Goal: Use online tool/utility: Utilize a website feature to perform a specific function

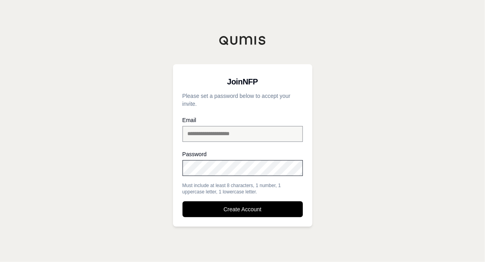
click at [183, 179] on div at bounding box center [183, 179] width 0 height 0
click at [126, 172] on div "**********" at bounding box center [242, 131] width 485 height 262
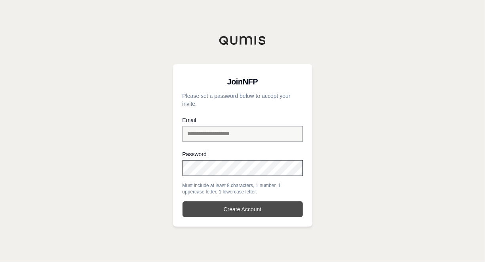
click at [276, 211] on button "Create Account" at bounding box center [243, 209] width 120 height 16
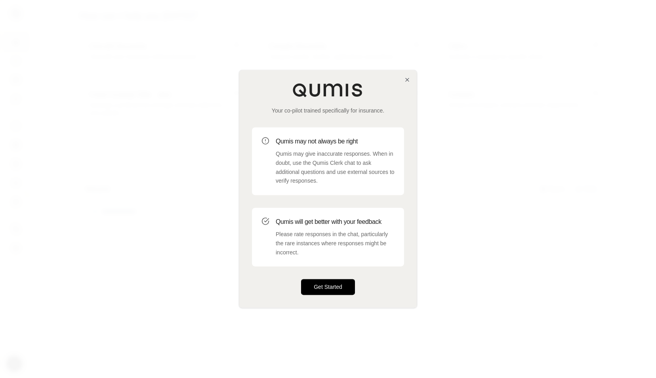
click at [321, 261] on button "Get Started" at bounding box center [328, 287] width 54 height 16
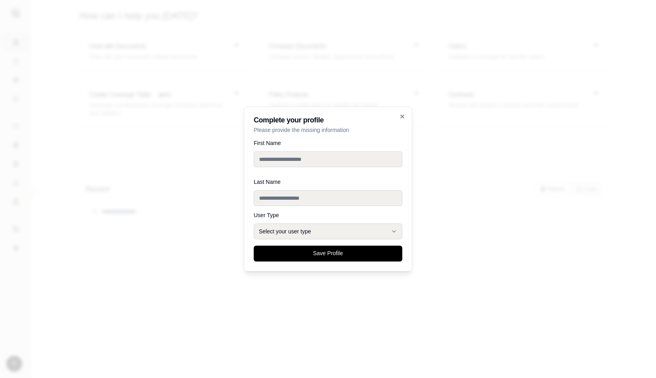
click at [302, 160] on input "First Name" at bounding box center [328, 159] width 148 height 16
type input "******"
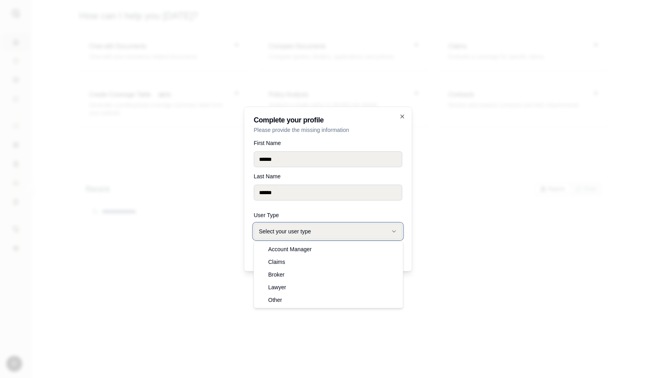
click at [367, 230] on button "Select your user type" at bounding box center [328, 231] width 148 height 16
select select "******"
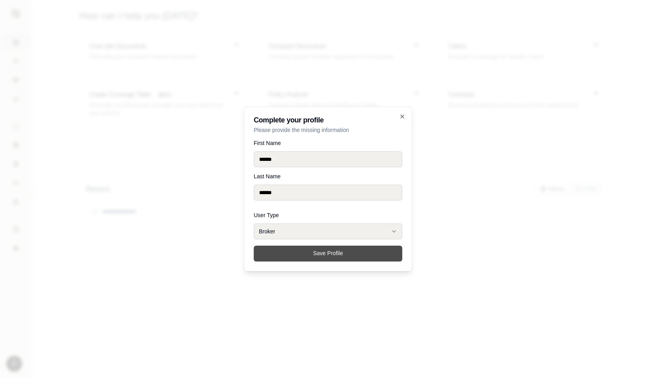
click at [307, 254] on button "Save Profile" at bounding box center [328, 253] width 148 height 16
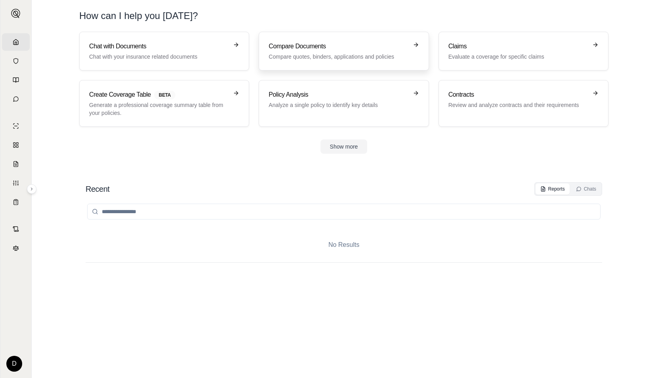
click at [344, 59] on p "Compare quotes, binders, applications and policies" at bounding box center [337, 57] width 139 height 8
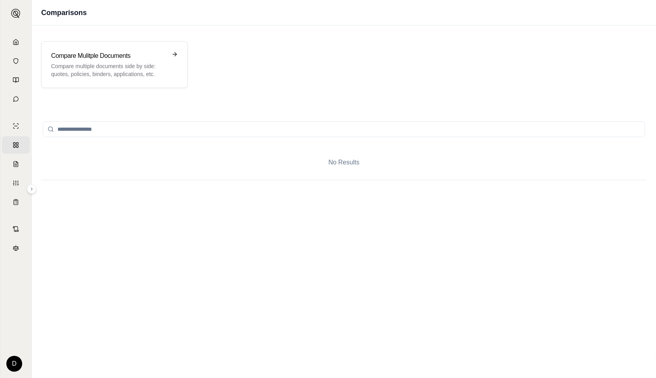
click at [81, 128] on input "search" at bounding box center [344, 129] width 602 height 16
click at [50, 129] on icon at bounding box center [51, 129] width 6 height 6
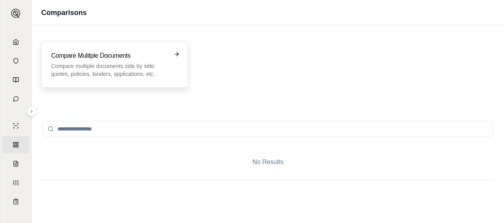
click at [176, 50] on div "Compare Mulitple Documents Compare multiple documents side by side: quotes, pol…" at bounding box center [114, 64] width 147 height 47
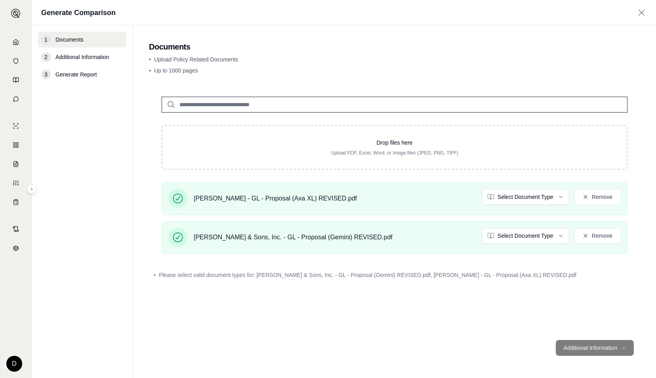
click at [485, 261] on footer "Additional Information →" at bounding box center [394, 347] width 491 height 29
drag, startPoint x: 578, startPoint y: 348, endPoint x: 572, endPoint y: 344, distance: 7.3
click at [485, 261] on footer "Additional Information →" at bounding box center [394, 347] width 491 height 29
click at [99, 59] on span "Additional Information" at bounding box center [81, 57] width 53 height 8
click at [485, 200] on html "Home Vault Prompts Chats Single Policy Comparisons Claims Custom Report Coverag…" at bounding box center [328, 189] width 656 height 378
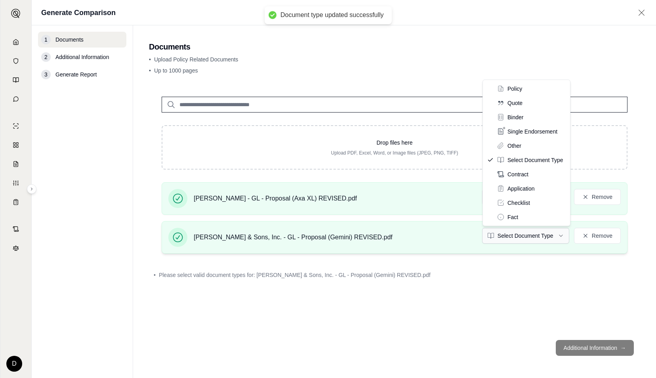
click at [485, 236] on html "Document type updated successfully Home Vault Prompts Chats Single Policy Compa…" at bounding box center [328, 189] width 656 height 378
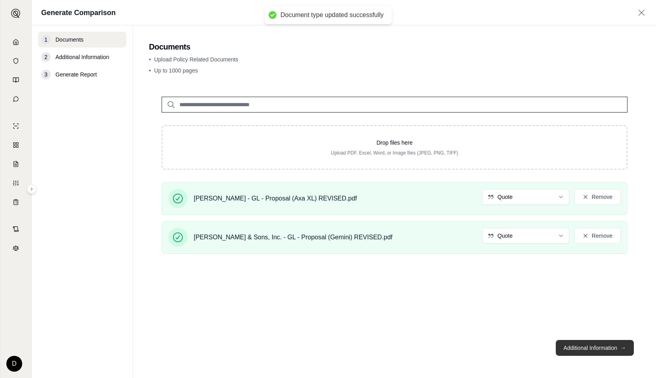
click at [485, 261] on button "Additional Information →" at bounding box center [594, 348] width 78 height 16
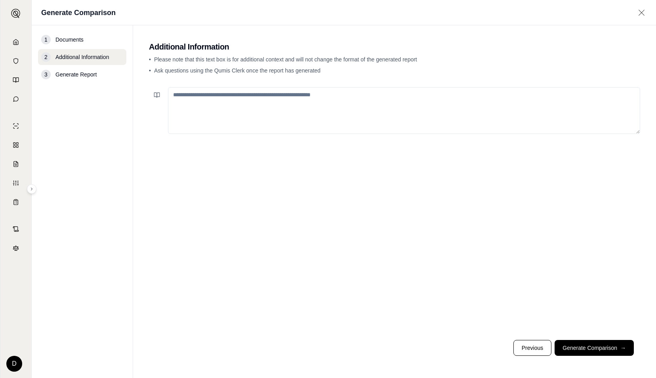
click at [295, 104] on textarea at bounding box center [404, 110] width 472 height 47
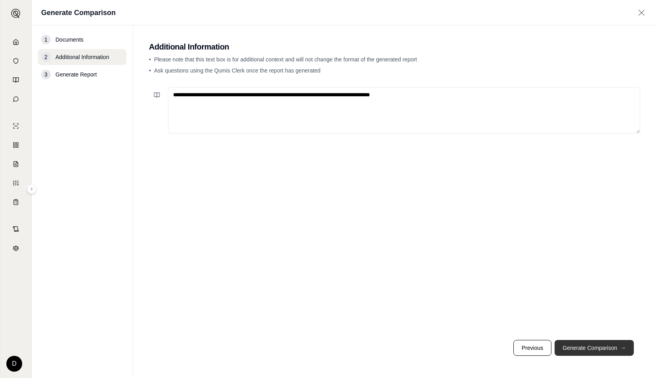
type textarea "**********"
click at [485, 261] on button "Generate Comparison →" at bounding box center [593, 348] width 79 height 16
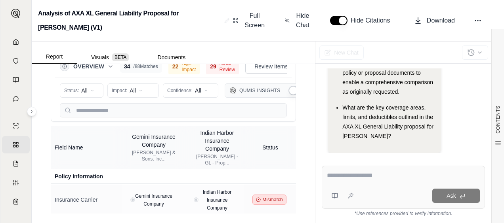
scroll to position [174, 0]
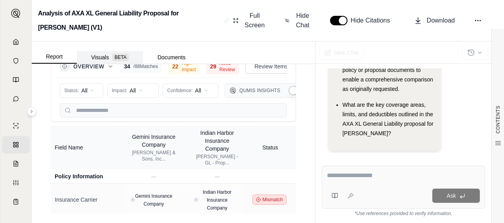
click at [90, 56] on button "Visuals BETA" at bounding box center [110, 57] width 66 height 13
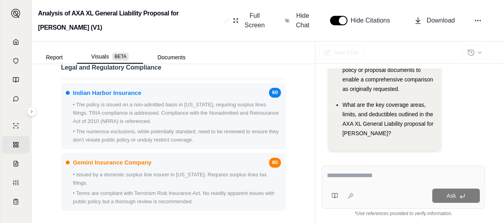
scroll to position [1482, 0]
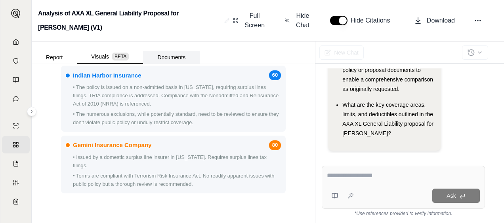
click at [160, 55] on button "Documents" at bounding box center [171, 57] width 57 height 13
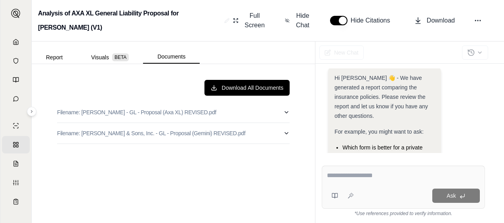
scroll to position [0, 0]
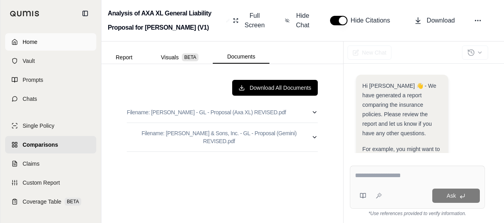
click at [11, 38] on link "Home" at bounding box center [50, 41] width 91 height 17
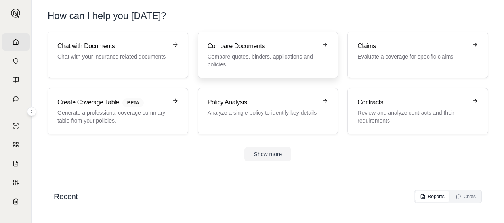
click at [281, 57] on p "Compare quotes, binders, applications and policies" at bounding box center [262, 61] width 110 height 16
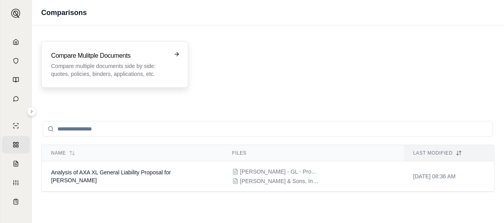
click at [166, 60] on div "Compare Mulitple Documents Compare multiple documents side by side: quotes, pol…" at bounding box center [109, 64] width 116 height 27
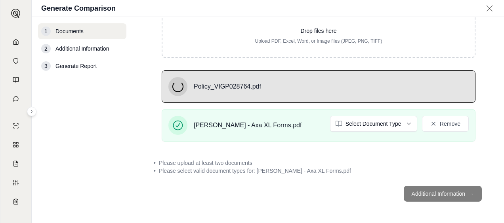
scroll to position [96, 0]
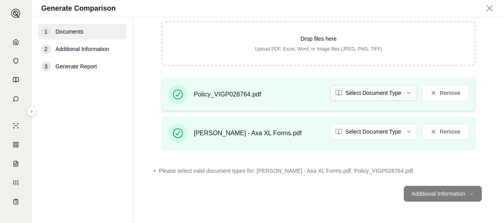
click at [406, 91] on html "Home Vault Prompts Chats Single Policy Comparisons Claims Custom Report Coverag…" at bounding box center [252, 111] width 504 height 223
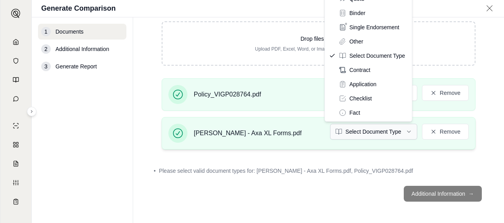
click at [403, 131] on html "Home Vault Prompts Chats Single Policy Comparisons Claims Custom Report Coverag…" at bounding box center [252, 111] width 504 height 223
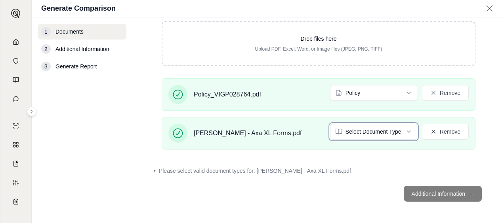
drag, startPoint x: 500, startPoint y: 97, endPoint x: 500, endPoint y: 67, distance: 30.1
click at [485, 68] on html "Home Vault Prompts Chats Single Policy Comparisons Claims Custom Report Coverag…" at bounding box center [252, 111] width 504 height 223
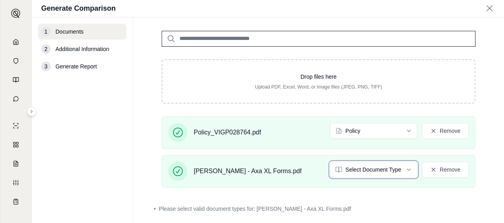
scroll to position [54, 0]
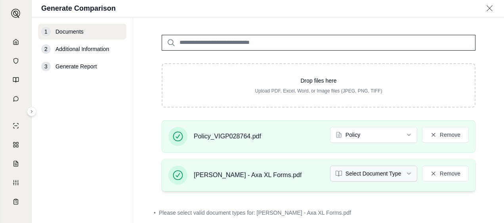
click at [401, 175] on html "Home Vault Prompts Chats Single Policy Comparisons Claims Custom Report Coverag…" at bounding box center [252, 111] width 504 height 223
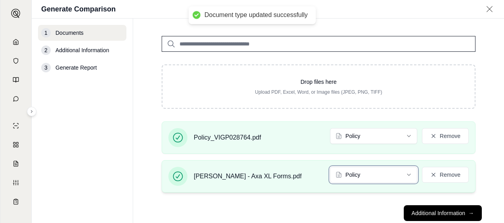
scroll to position [74, 0]
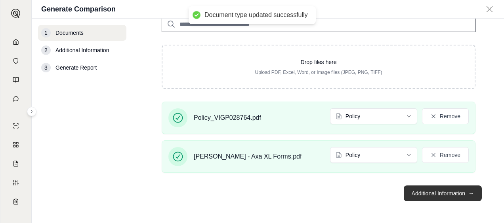
click at [436, 192] on button "Additional Information →" at bounding box center [442, 194] width 78 height 16
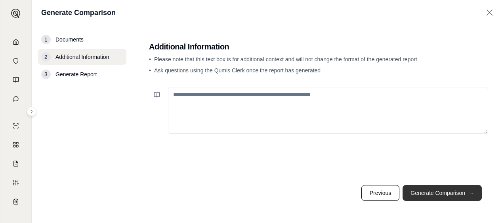
scroll to position [0, 0]
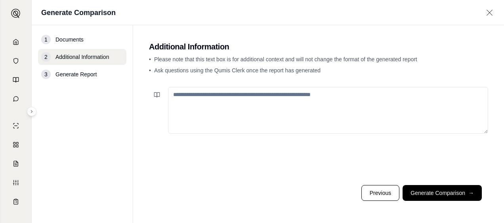
click at [259, 93] on textarea at bounding box center [328, 110] width 320 height 47
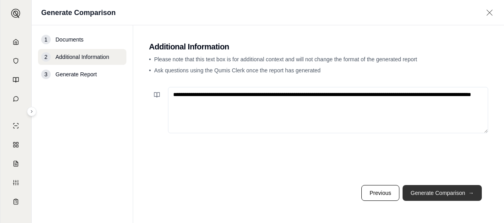
type textarea "**********"
click at [458, 193] on button "Generate Comparison →" at bounding box center [441, 193] width 79 height 16
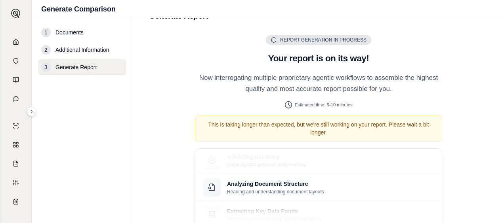
scroll to position [40, 0]
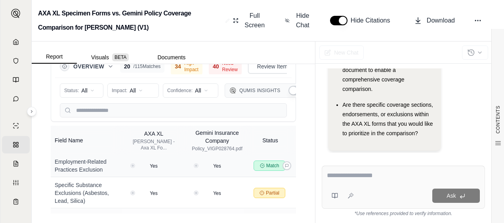
scroll to position [2299, 0]
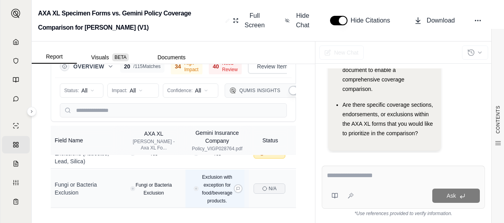
click at [214, 175] on span "Exclusion with exception for food/beverage products." at bounding box center [217, 189] width 30 height 29
click at [240, 187] on icon at bounding box center [238, 189] width 4 height 4
click at [238, 187] on icon at bounding box center [237, 188] width 3 height 3
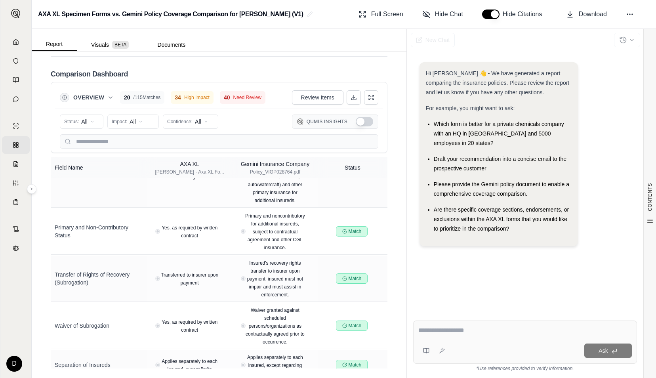
scroll to position [2592, 0]
click at [234, 104] on div "40 Need Review" at bounding box center [243, 97] width 46 height 13
click at [310, 101] on span "Review Items" at bounding box center [317, 97] width 33 height 8
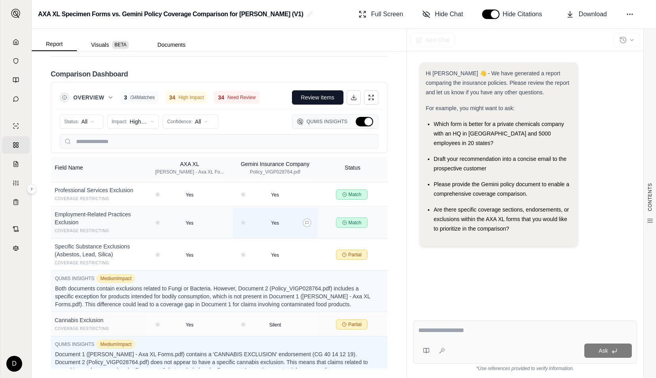
scroll to position [2412, 0]
click at [118, 42] on span "BETA" at bounding box center [120, 45] width 17 height 8
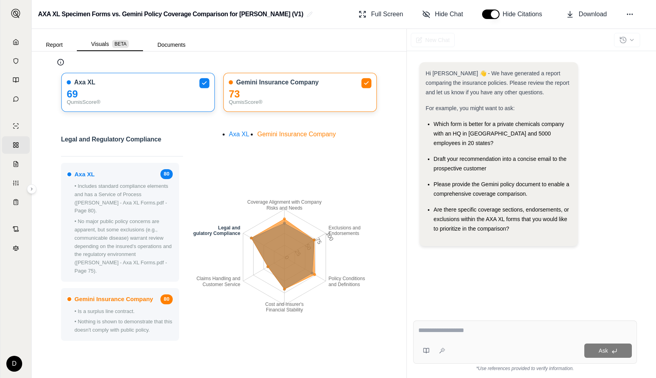
scroll to position [0, 0]
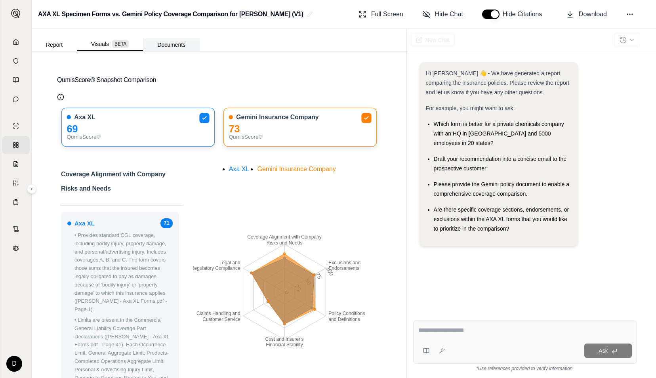
click at [175, 42] on button "Documents" at bounding box center [171, 44] width 57 height 13
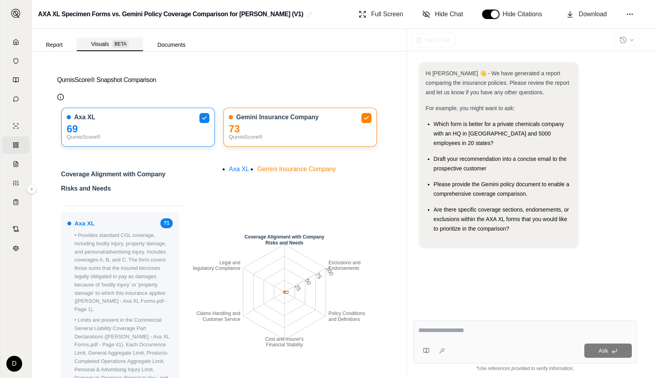
click at [109, 39] on button "Visuals BETA" at bounding box center [110, 44] width 66 height 13
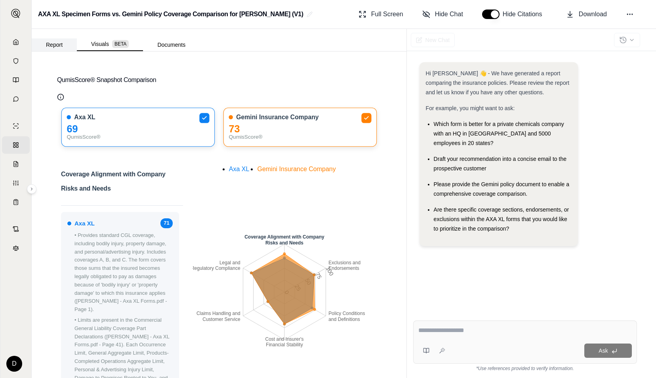
click at [51, 42] on button "Report" at bounding box center [54, 44] width 45 height 13
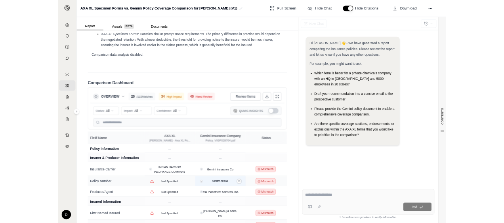
scroll to position [1808, 0]
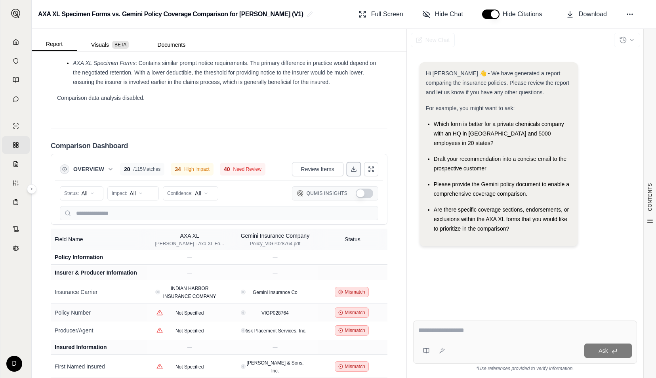
click at [349, 176] on button at bounding box center [353, 169] width 14 height 14
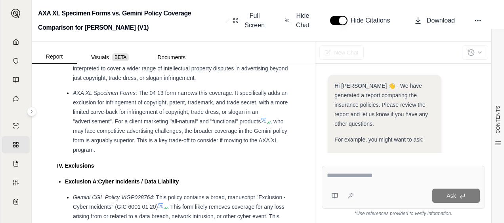
scroll to position [1551, 0]
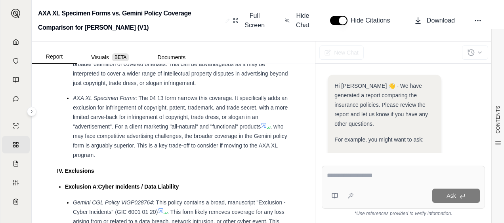
click at [373, 176] on textarea at bounding box center [403, 176] width 153 height 10
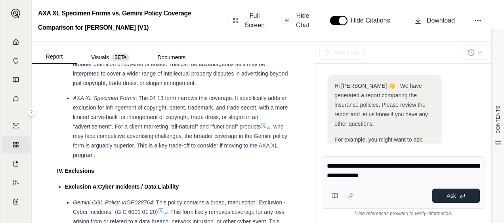
type textarea "**********"
click at [459, 194] on icon at bounding box center [462, 196] width 6 height 6
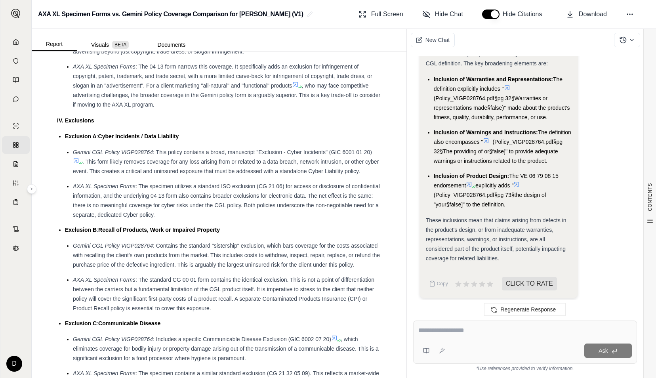
scroll to position [1488, 0]
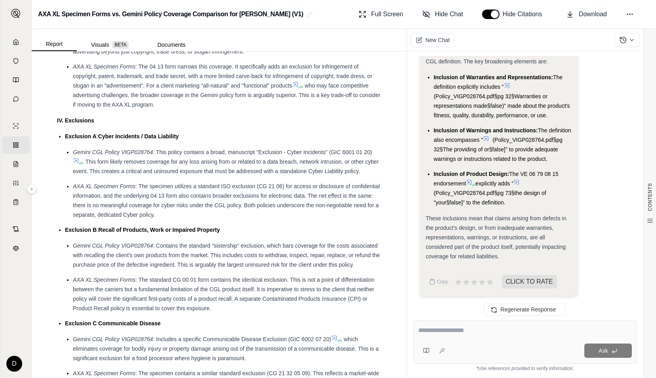
click at [463, 261] on textarea at bounding box center [524, 330] width 213 height 10
type textarea "**********"
click at [485, 261] on button "Ask" at bounding box center [608, 350] width 48 height 14
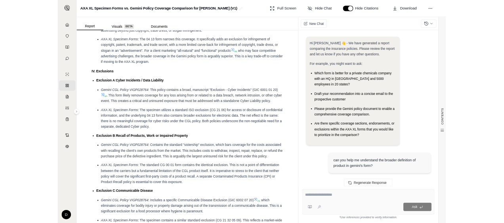
scroll to position [2310, 0]
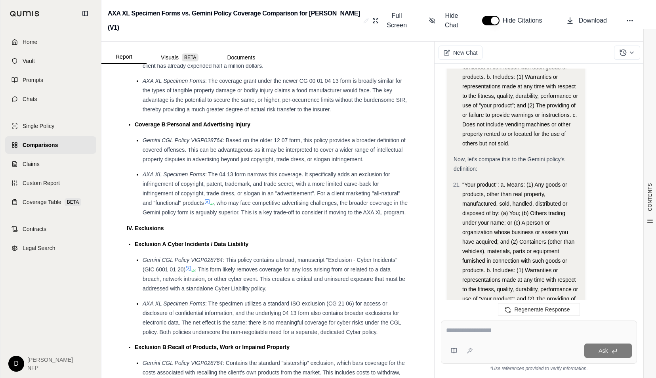
click at [15, 40] on icon at bounding box center [14, 42] width 6 height 6
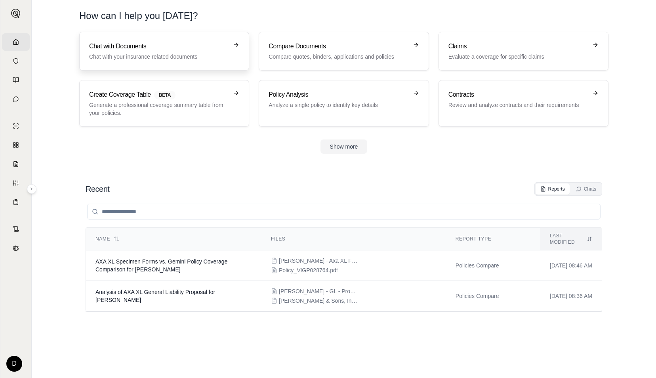
click at [140, 54] on p "Chat with your insurance related documents" at bounding box center [158, 57] width 139 height 8
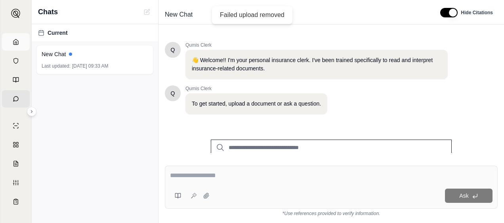
click at [11, 42] on link "Home" at bounding box center [16, 41] width 28 height 17
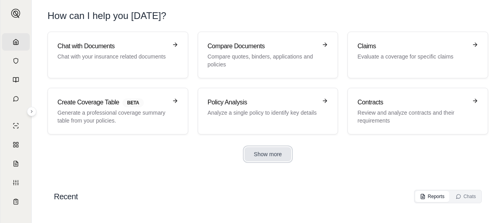
click at [261, 154] on button "Show more" at bounding box center [267, 154] width 47 height 14
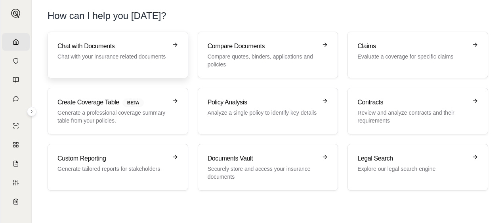
click at [120, 57] on p "Chat with your insurance related documents" at bounding box center [112, 57] width 110 height 8
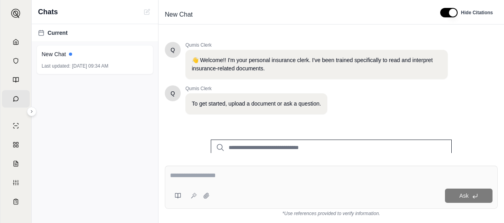
click at [357, 146] on input "search" at bounding box center [331, 148] width 241 height 16
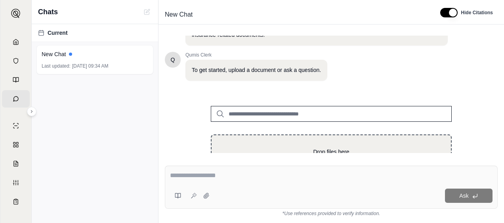
scroll to position [78, 0]
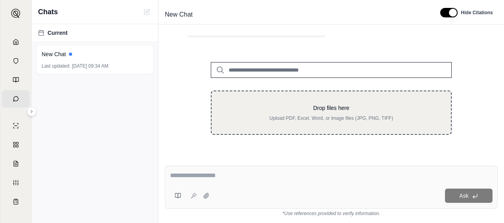
click at [240, 118] on p "Upload PDF, Excel, Word, or image files (JPG, PNG, TIFF)" at bounding box center [331, 118] width 214 height 6
type input "**********"
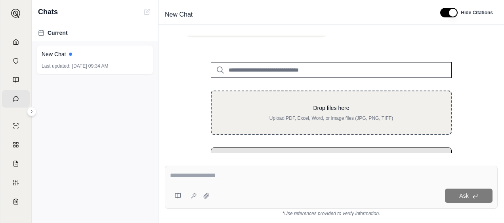
scroll to position [116, 0]
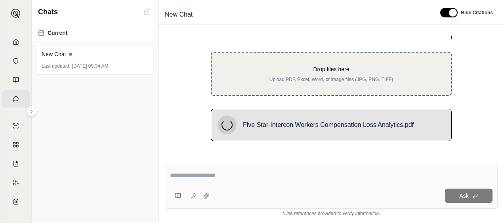
click at [310, 74] on div "Drop files here Upload PDF, Excel, Word, or image files (JPG, PNG, TIFF)" at bounding box center [331, 73] width 214 height 17
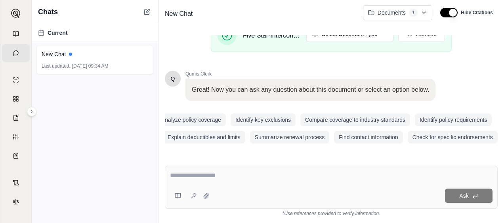
scroll to position [0, 0]
